Goal: Transaction & Acquisition: Book appointment/travel/reservation

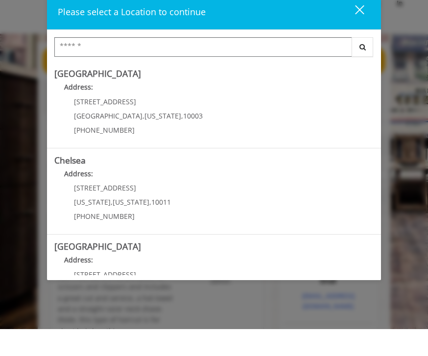
scroll to position [27, 0]
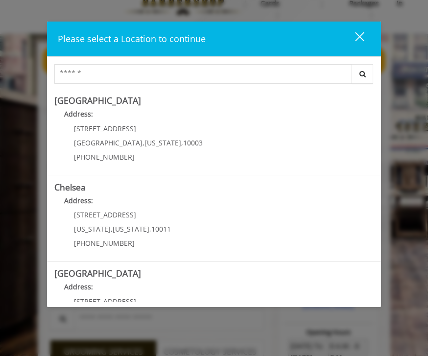
click at [287, 110] on Village "Address:" at bounding box center [213, 117] width 319 height 16
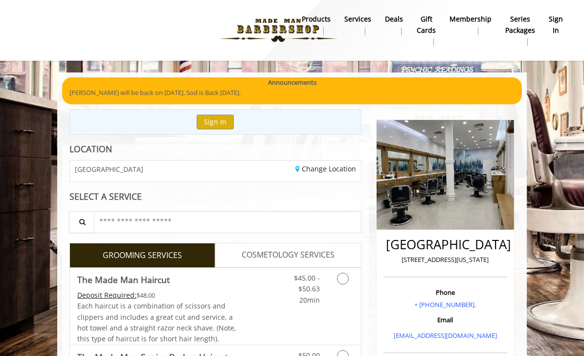
click at [212, 120] on button "Sign In" at bounding box center [215, 121] width 37 height 14
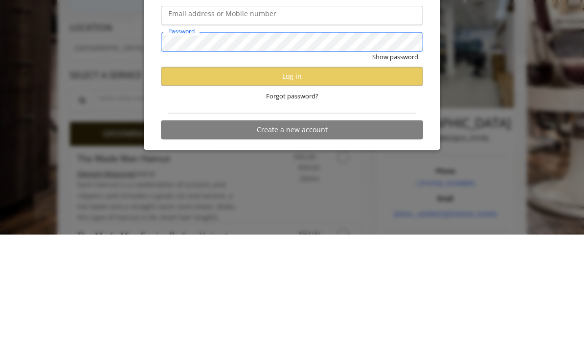
scroll to position [121, 0]
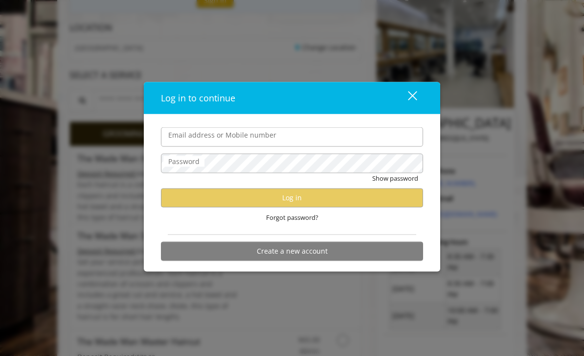
click at [427, 107] on div "Log in to continue close" at bounding box center [292, 98] width 296 height 32
click at [416, 106] on button "close" at bounding box center [406, 98] width 33 height 20
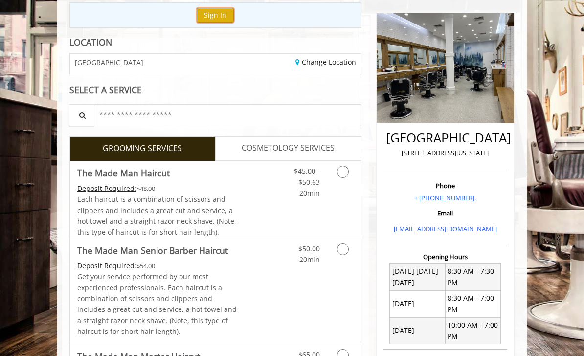
scroll to position [0, 0]
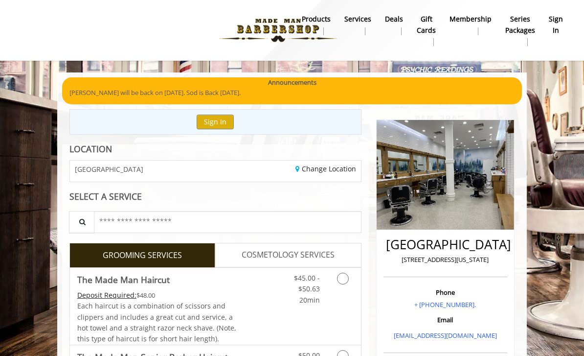
click at [427, 20] on b "sign in" at bounding box center [556, 25] width 14 height 22
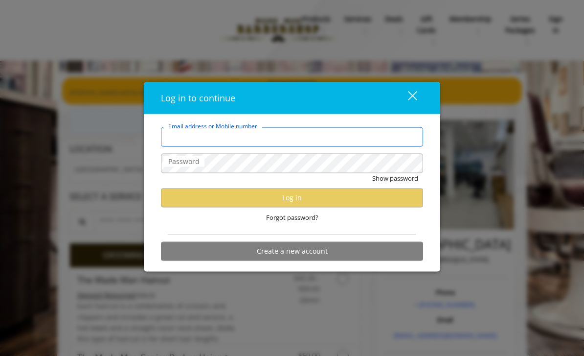
click at [408, 135] on input "Email address or Mobile number" at bounding box center [292, 137] width 262 height 20
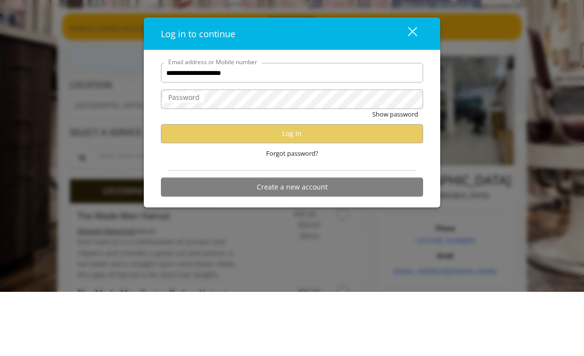
scroll to position [64, 0]
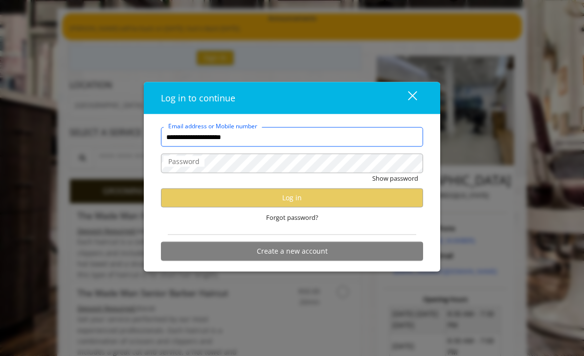
type input "**********"
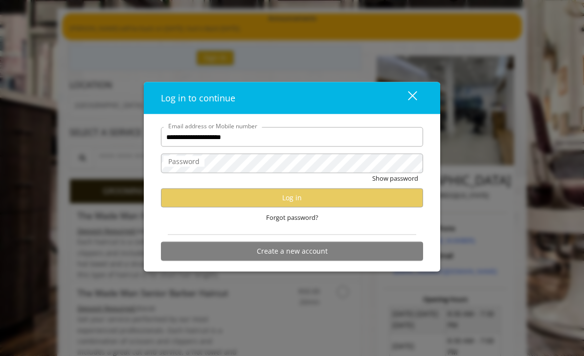
click at [190, 167] on label "Password" at bounding box center [183, 161] width 41 height 11
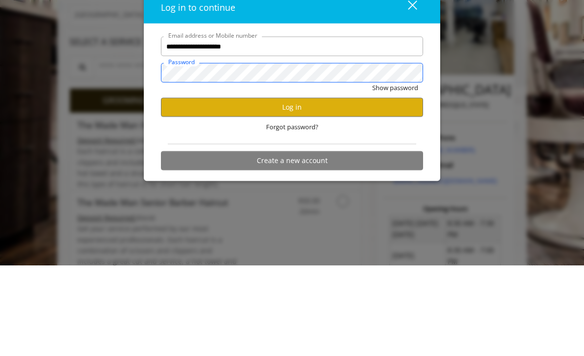
click at [395, 173] on button "Show password" at bounding box center [395, 178] width 46 height 10
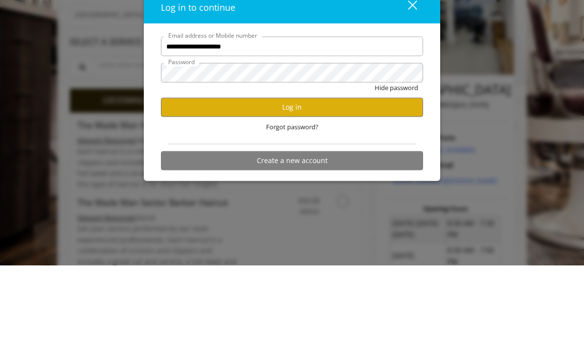
click at [215, 188] on button "Log in" at bounding box center [292, 197] width 262 height 19
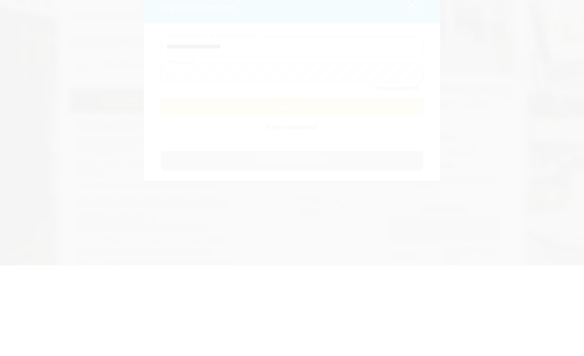
scroll to position [155, 0]
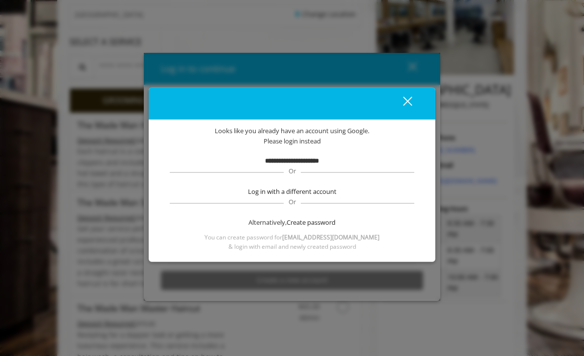
click at [265, 163] on b "**********" at bounding box center [292, 160] width 54 height 6
click at [402, 109] on div "close" at bounding box center [402, 103] width 20 height 15
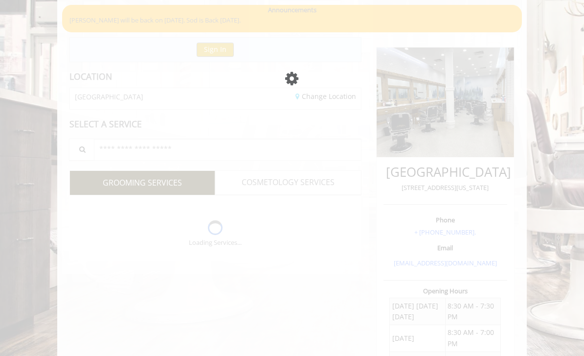
scroll to position [36, 0]
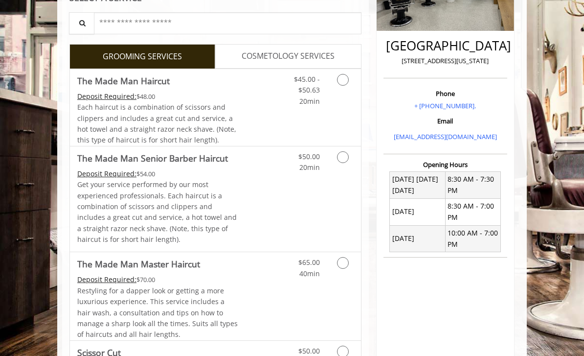
click at [93, 98] on Haircut "Deposit Required:" at bounding box center [106, 95] width 59 height 9
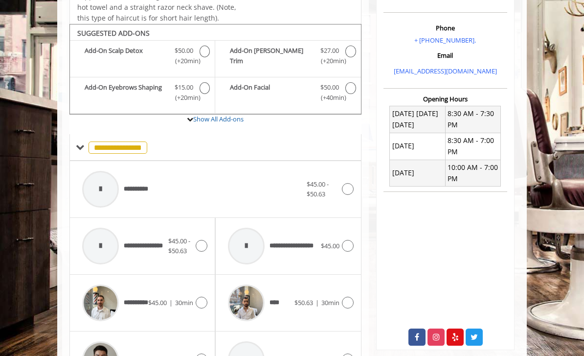
scroll to position [286, 0]
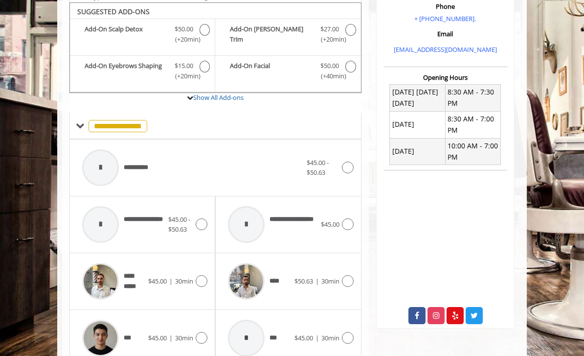
click at [137, 278] on span "**********" at bounding box center [135, 281] width 23 height 20
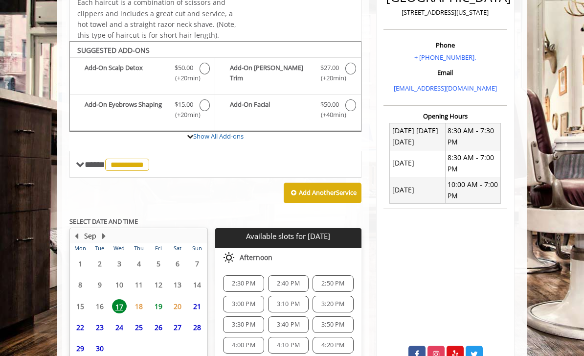
scroll to position [297, 0]
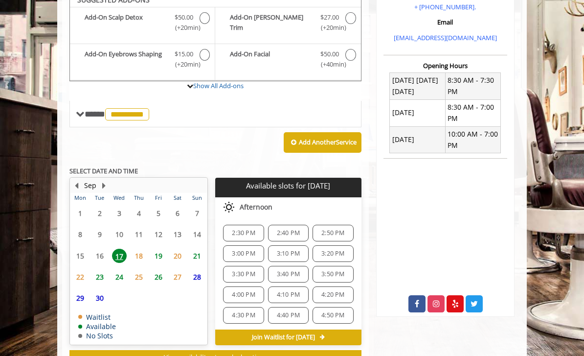
click at [179, 249] on span "20" at bounding box center [177, 256] width 15 height 14
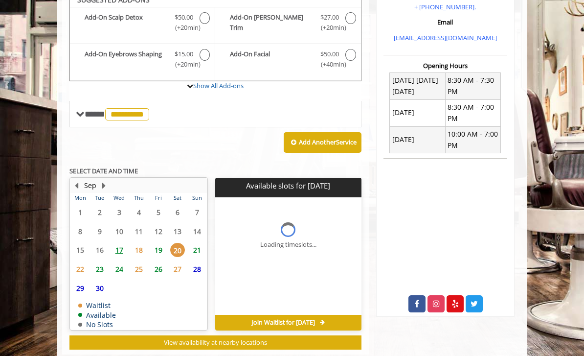
scroll to position [283, 0]
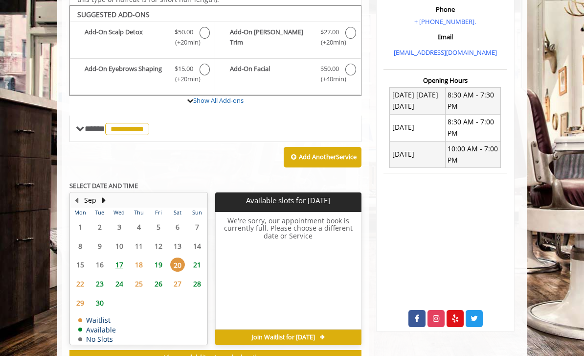
click at [159, 258] on span "19" at bounding box center [158, 264] width 15 height 14
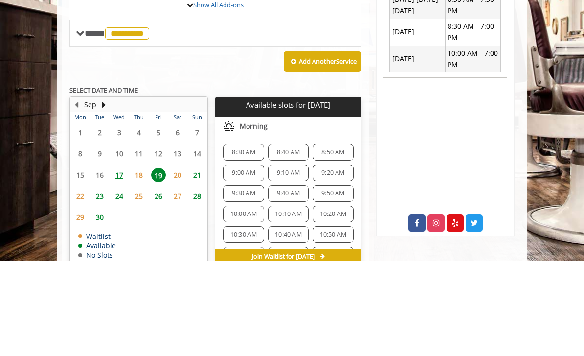
scroll to position [297, 0]
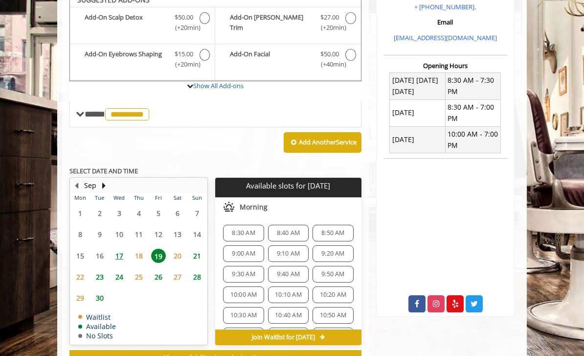
click at [281, 250] on span "9:10 AM" at bounding box center [288, 253] width 23 height 8
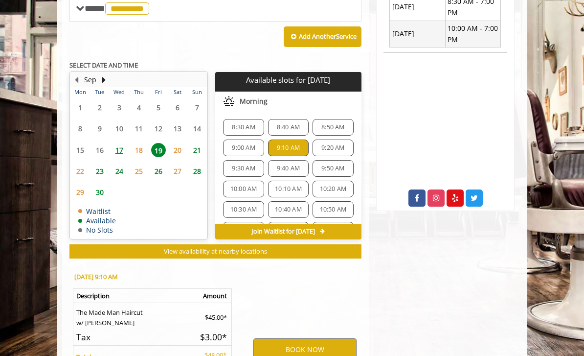
scroll to position [477, 0]
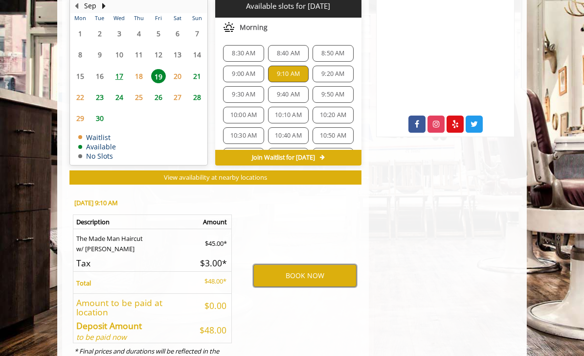
click at [280, 270] on button "BOOK NOW" at bounding box center [304, 275] width 103 height 23
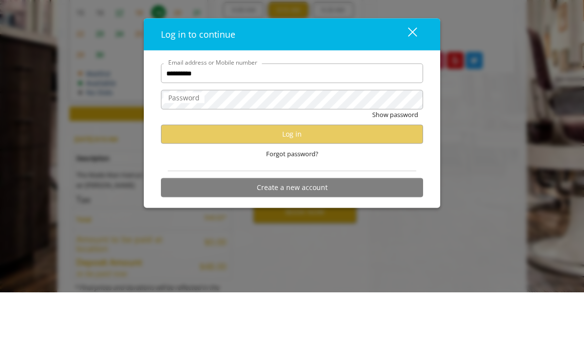
type input "**********"
click at [178, 156] on label "Password" at bounding box center [183, 161] width 41 height 11
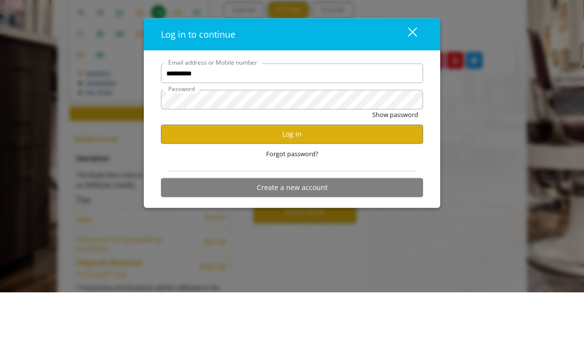
click at [207, 188] on button "Log in" at bounding box center [292, 197] width 262 height 19
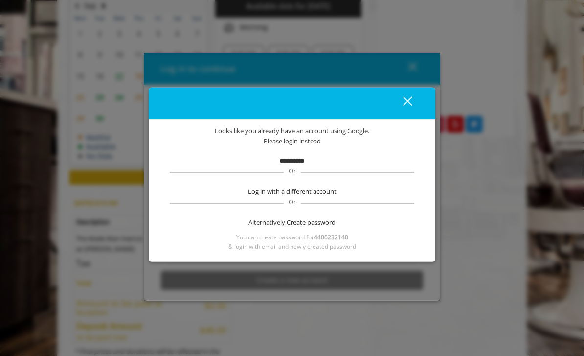
click at [411, 111] on div "close" at bounding box center [402, 103] width 20 height 15
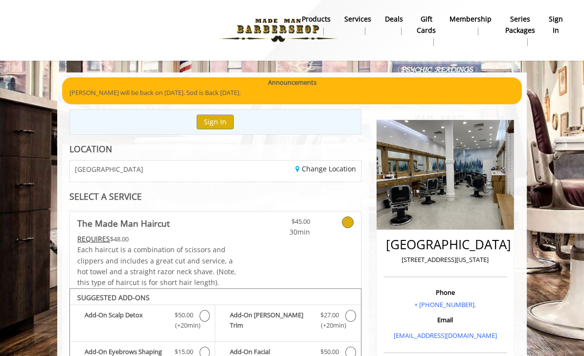
click at [552, 24] on b "sign in" at bounding box center [556, 25] width 14 height 22
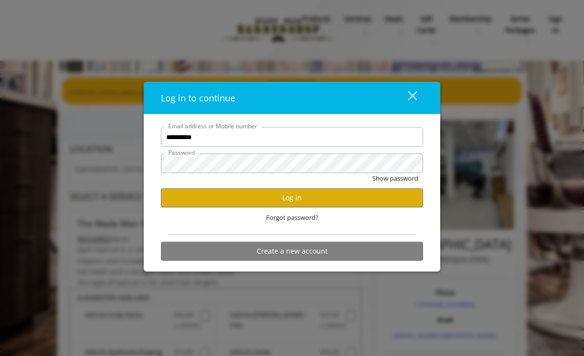
click at [417, 108] on button "close" at bounding box center [406, 98] width 33 height 20
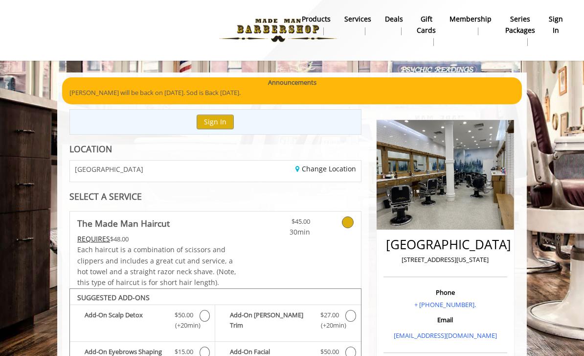
click at [208, 126] on button "Sign In" at bounding box center [215, 121] width 37 height 14
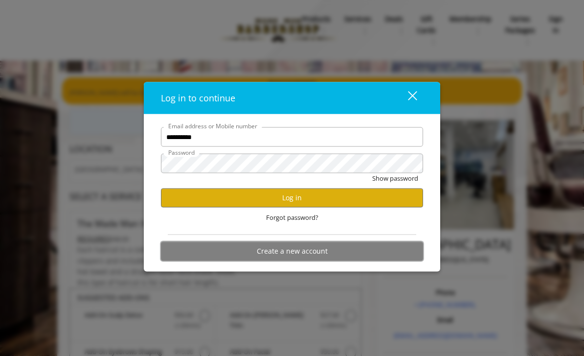
click at [247, 241] on button "Create a new account" at bounding box center [292, 250] width 262 height 19
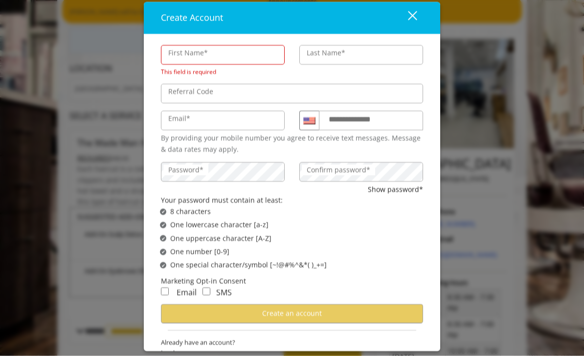
scroll to position [81, 0]
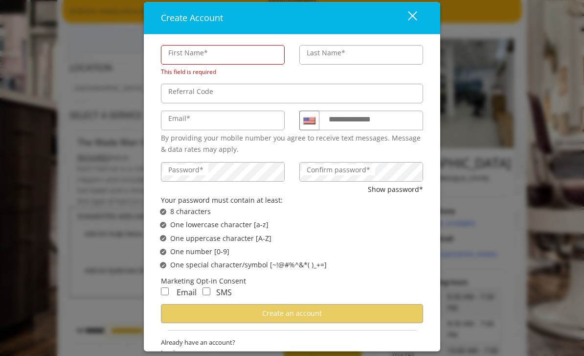
click at [195, 343] on span "Already have an account?" at bounding box center [292, 342] width 262 height 10
click at [177, 355] on span "Log in" at bounding box center [292, 352] width 262 height 10
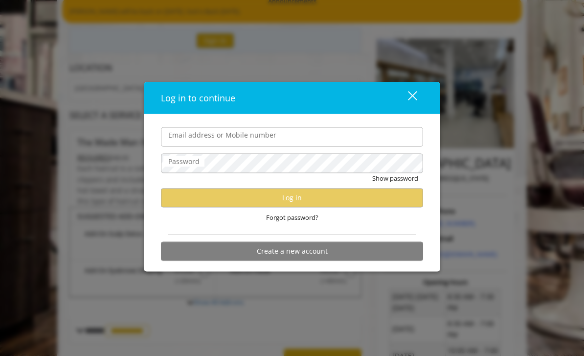
scroll to position [170, 0]
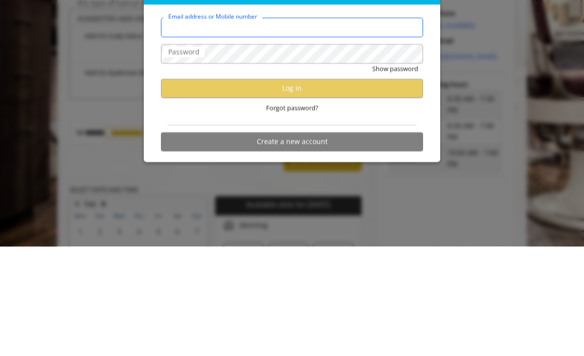
type input "**********"
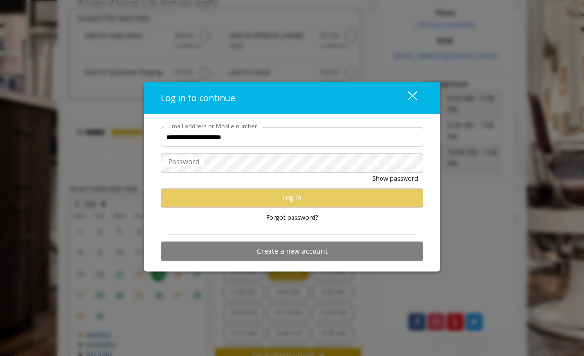
click at [193, 167] on label "Password" at bounding box center [183, 161] width 41 height 11
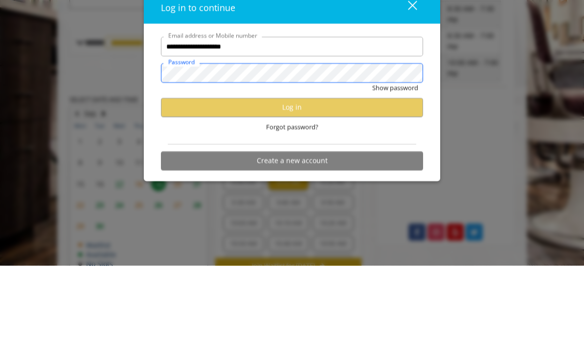
scroll to position [369, 0]
